Goal: Task Accomplishment & Management: Manage account settings

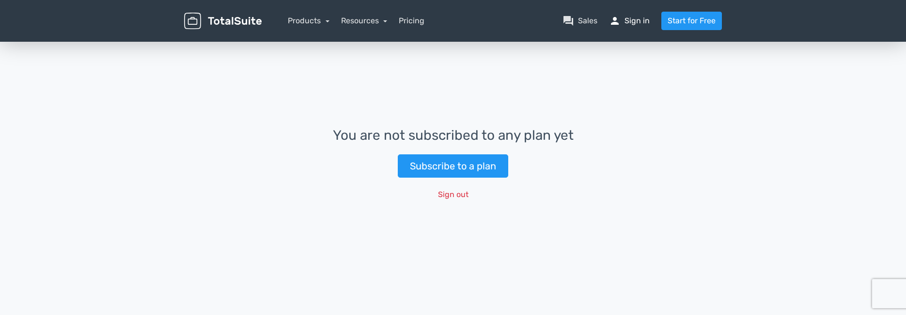
click at [631, 21] on link "person Sign in" at bounding box center [629, 21] width 41 height 12
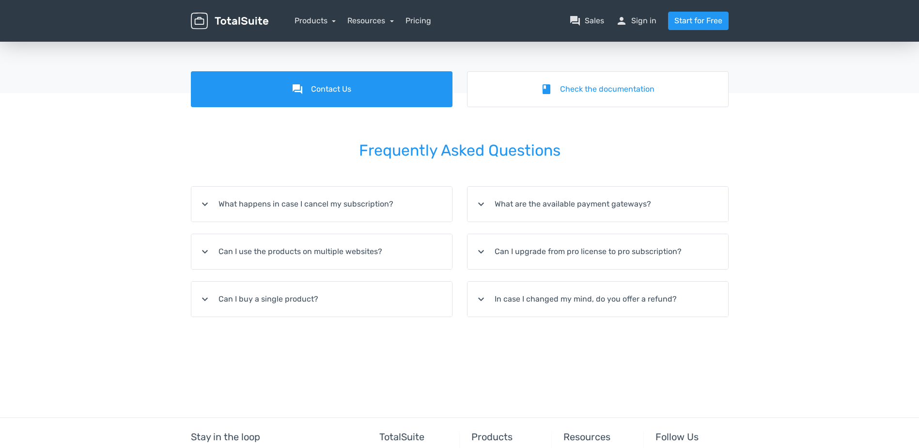
scroll to position [97, 0]
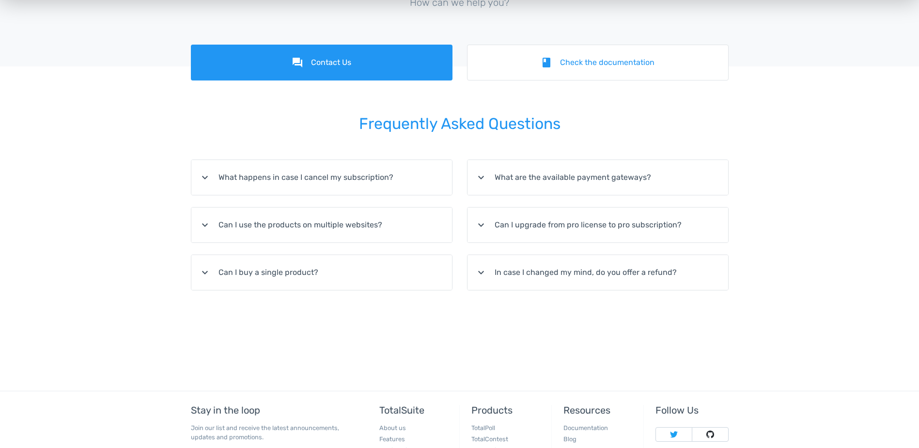
click at [594, 179] on summary "expand_more What are the available payment gateways?" at bounding box center [598, 177] width 261 height 35
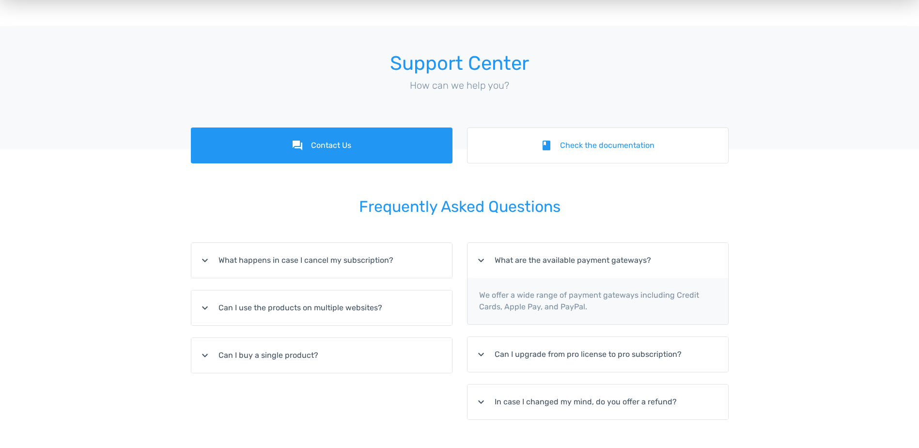
scroll to position [0, 0]
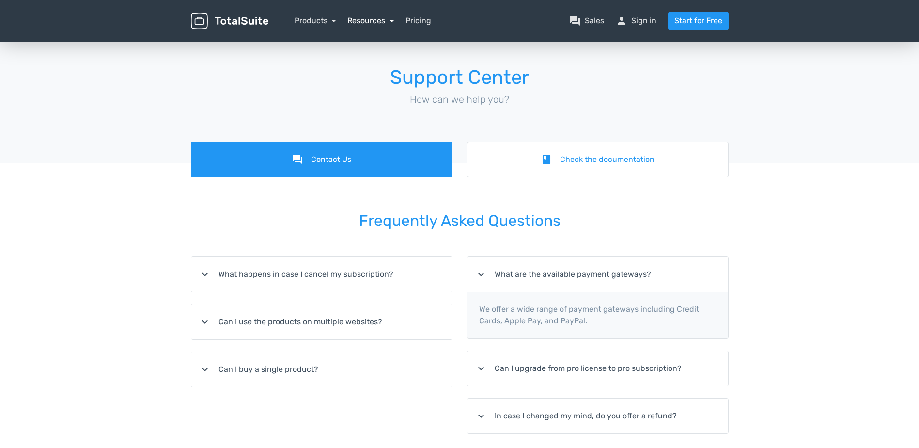
click at [380, 19] on link "Resources" at bounding box center [371, 20] width 47 height 9
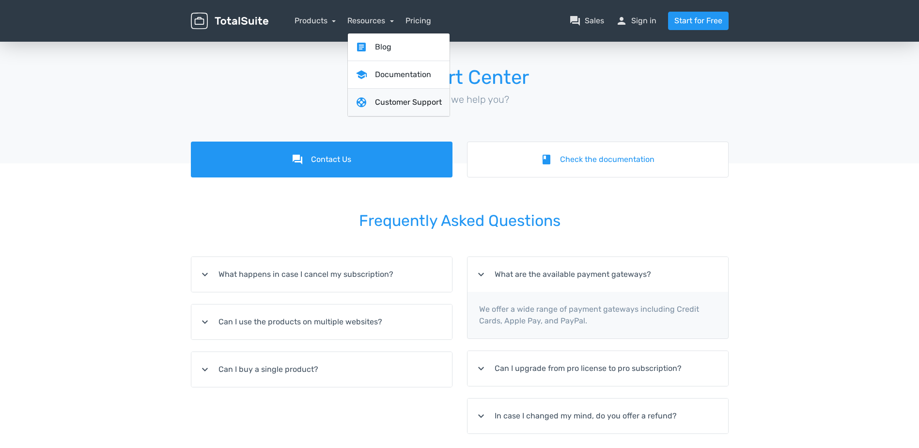
click at [408, 99] on link "support Customer Support" at bounding box center [399, 103] width 102 height 28
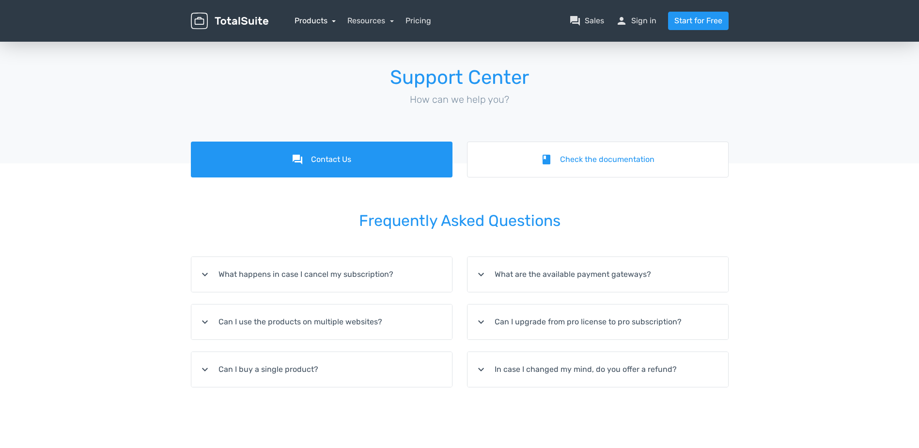
click at [327, 17] on link "Products" at bounding box center [316, 20] width 42 height 9
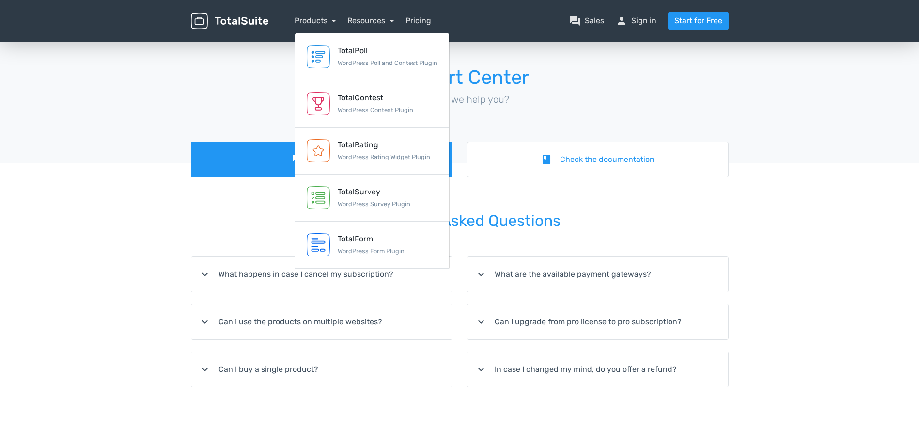
click at [620, 91] on div "Support Center How can we help you?" at bounding box center [460, 90] width 553 height 75
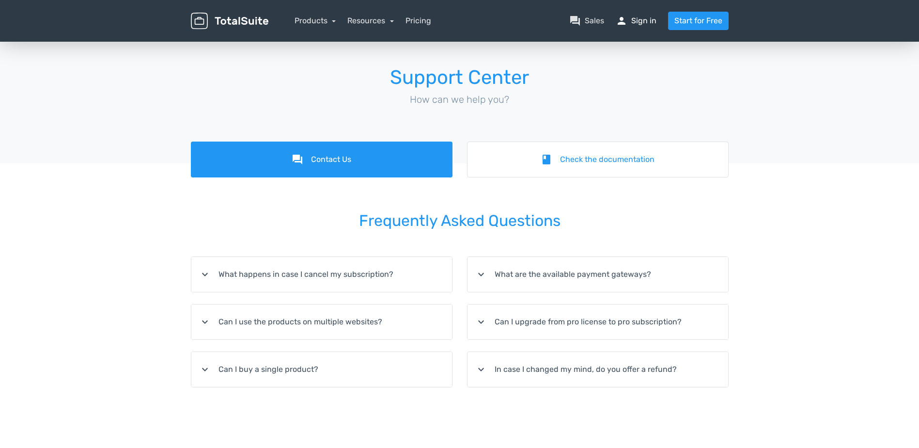
click at [627, 20] on span "person" at bounding box center [622, 21] width 12 height 12
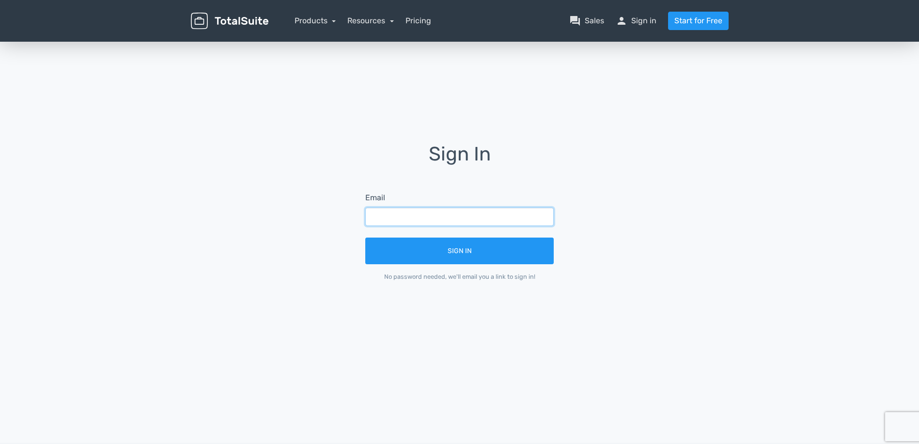
click at [419, 211] on input "text" at bounding box center [459, 216] width 189 height 18
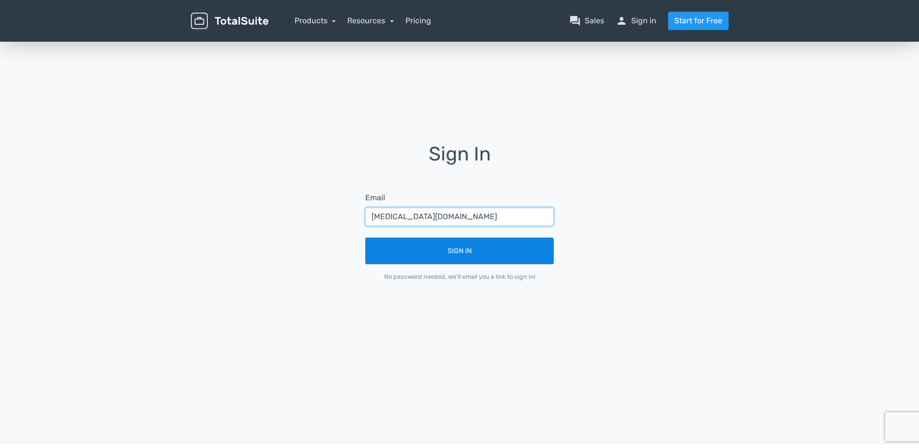
type input "[MEDICAL_DATA][DOMAIN_NAME]"
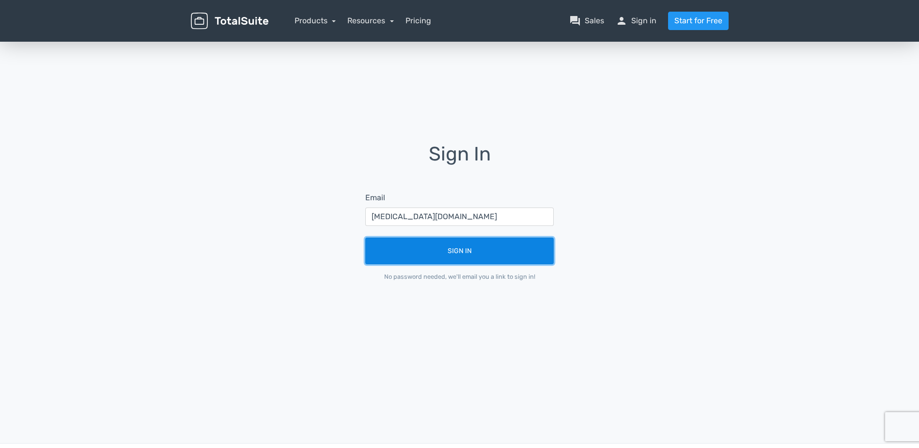
click at [480, 250] on button "Sign In" at bounding box center [459, 251] width 189 height 27
